Goal: Information Seeking & Learning: Learn about a topic

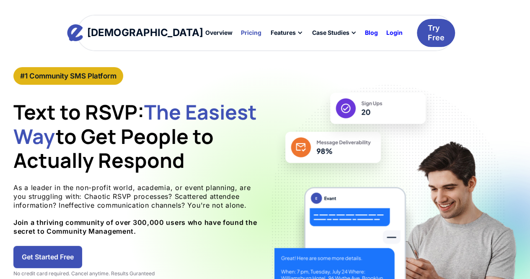
click at [241, 30] on div "Pricing" at bounding box center [251, 33] width 21 height 6
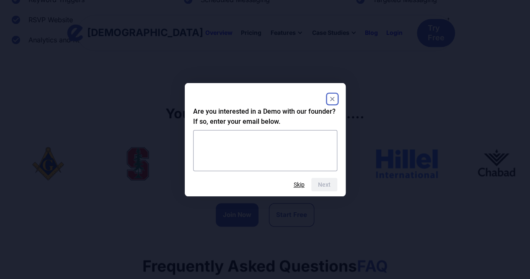
scroll to position [503, 0]
click at [300, 185] on button "Skip" at bounding box center [299, 184] width 11 height 7
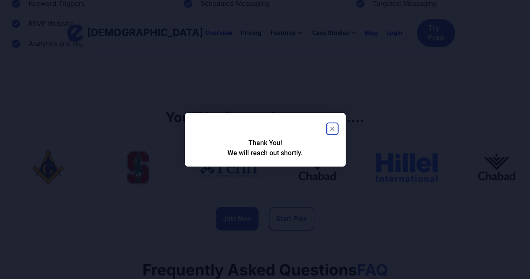
click at [335, 128] on rect "Close" at bounding box center [332, 129] width 10 height 10
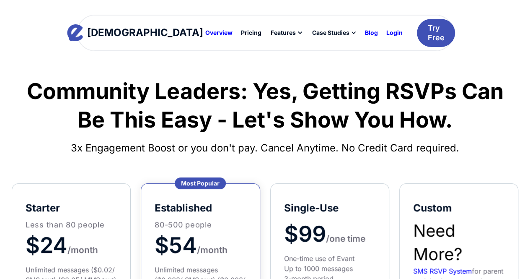
scroll to position [0, 0]
